Goal: Unclear: Browse casually

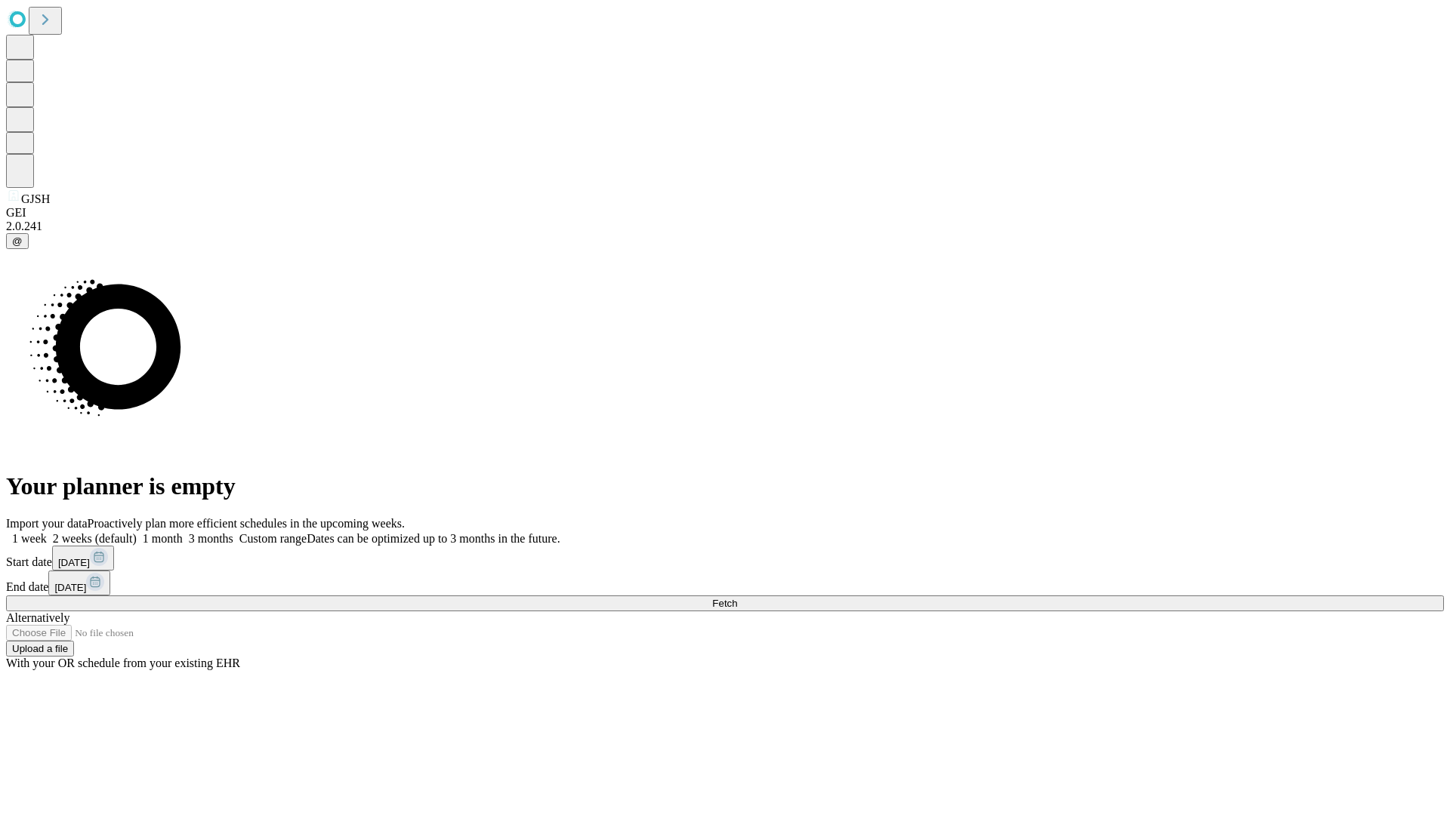
click at [737, 598] on span "Fetch" at bounding box center [724, 603] width 25 height 11
